Goal: Download file/media

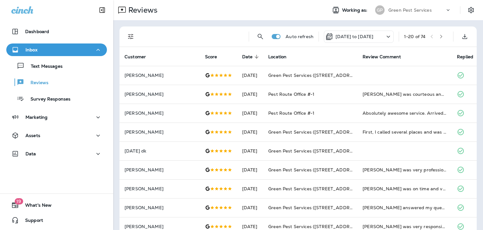
click at [379, 40] on div "[DATE] to [DATE]" at bounding box center [359, 36] width 70 height 12
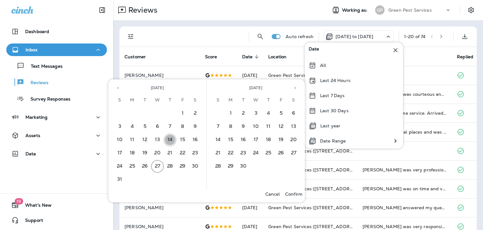
click at [168, 140] on button "14" at bounding box center [170, 139] width 13 height 13
click at [158, 165] on button "27" at bounding box center [157, 166] width 13 height 13
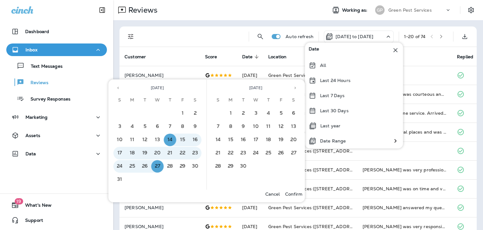
click at [289, 194] on p "Confirm" at bounding box center [293, 193] width 17 height 5
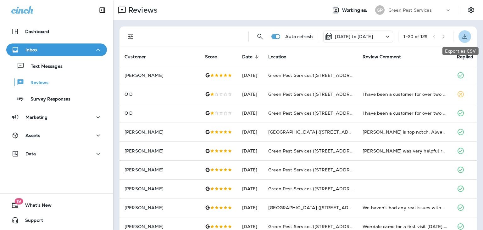
click at [461, 39] on icon "Export as CSV" at bounding box center [465, 37] width 8 height 8
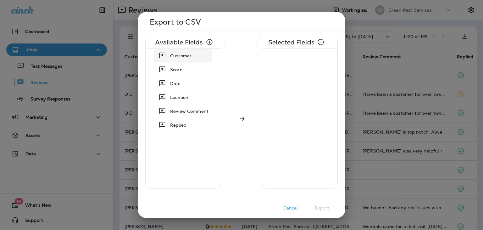
click at [162, 55] on icon at bounding box center [162, 56] width 8 height 8
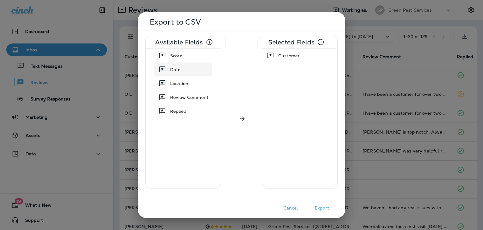
click at [163, 66] on icon at bounding box center [162, 70] width 8 height 8
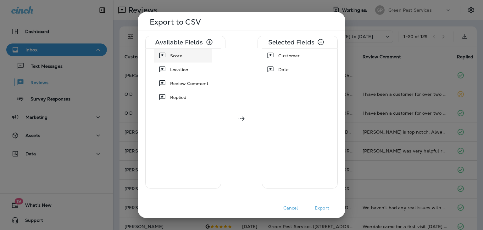
click at [161, 56] on icon at bounding box center [162, 56] width 8 height 8
click at [161, 72] on icon at bounding box center [162, 70] width 8 height 8
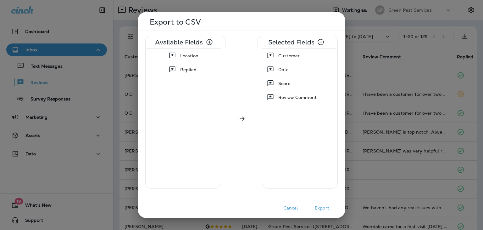
click at [322, 208] on button "Export" at bounding box center [321, 208] width 31 height 10
